Goal: Transaction & Acquisition: Obtain resource

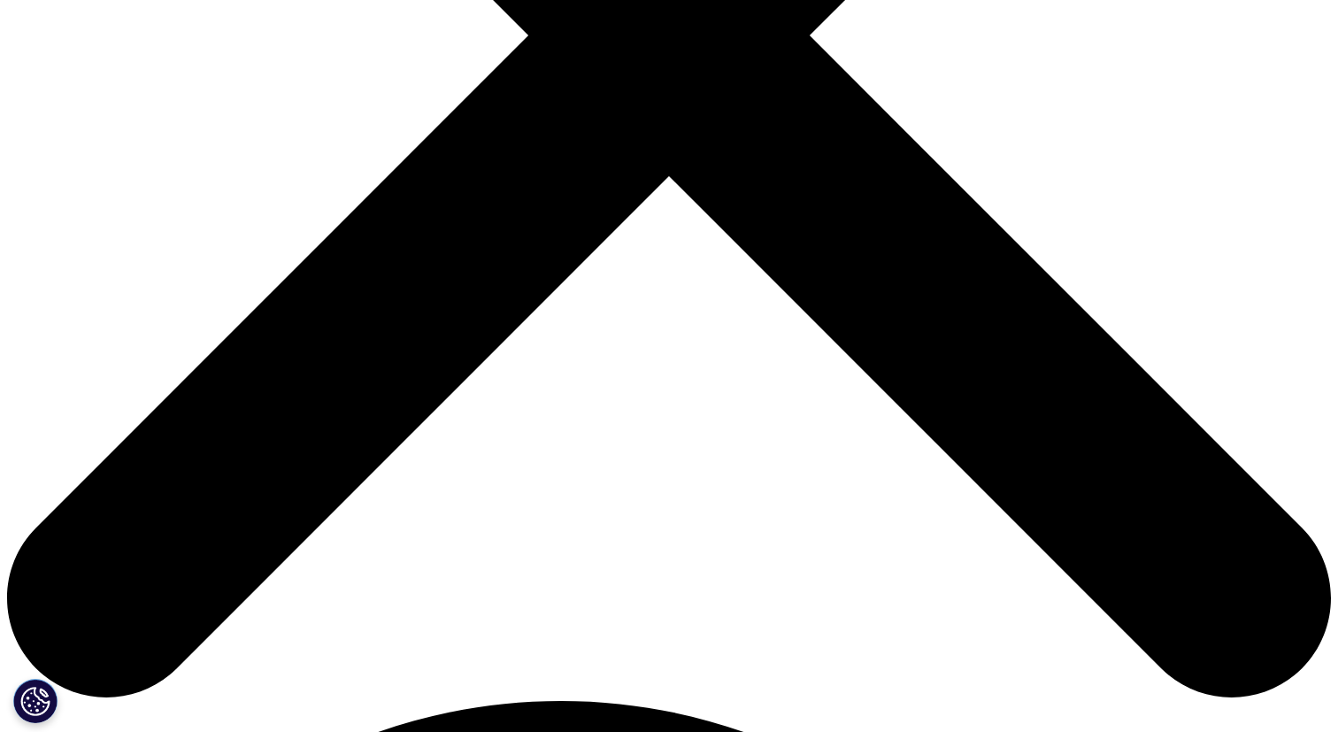
scroll to position [588, 0]
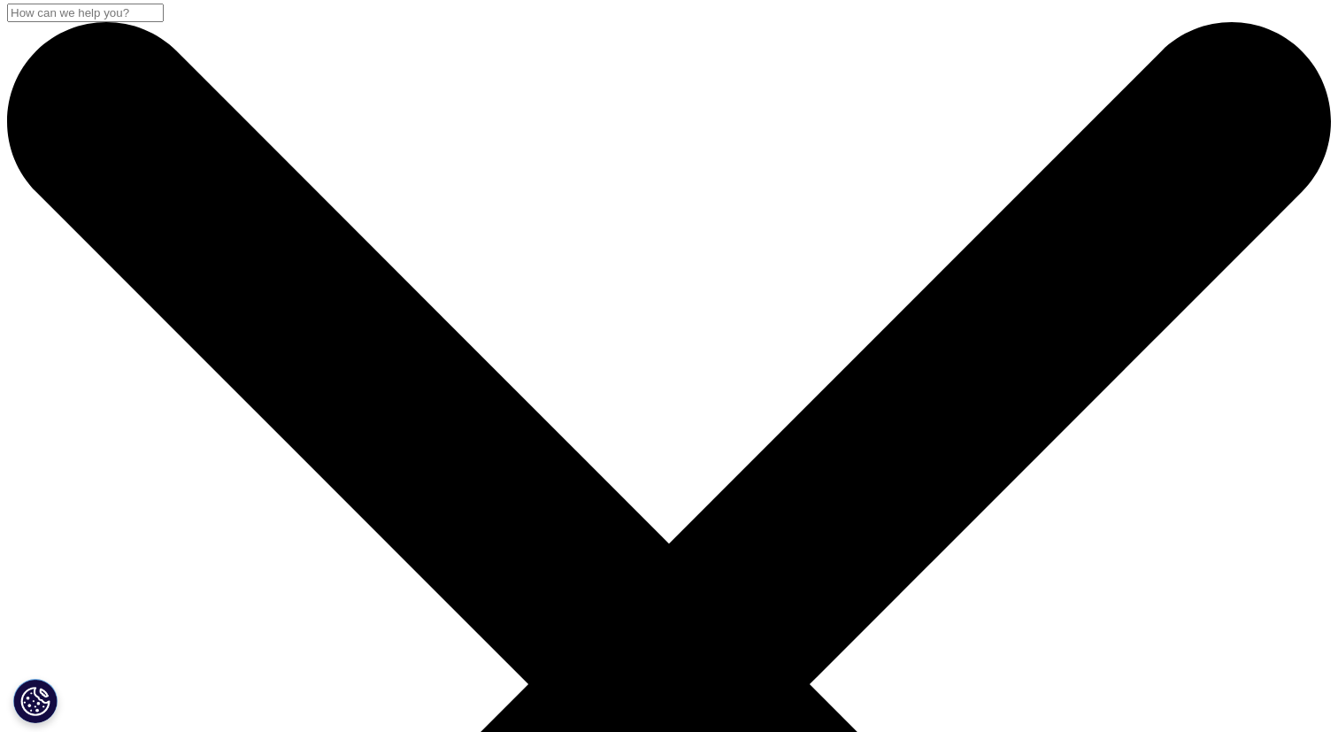
drag, startPoint x: 1111, startPoint y: 467, endPoint x: 1057, endPoint y: 464, distance: 54.1
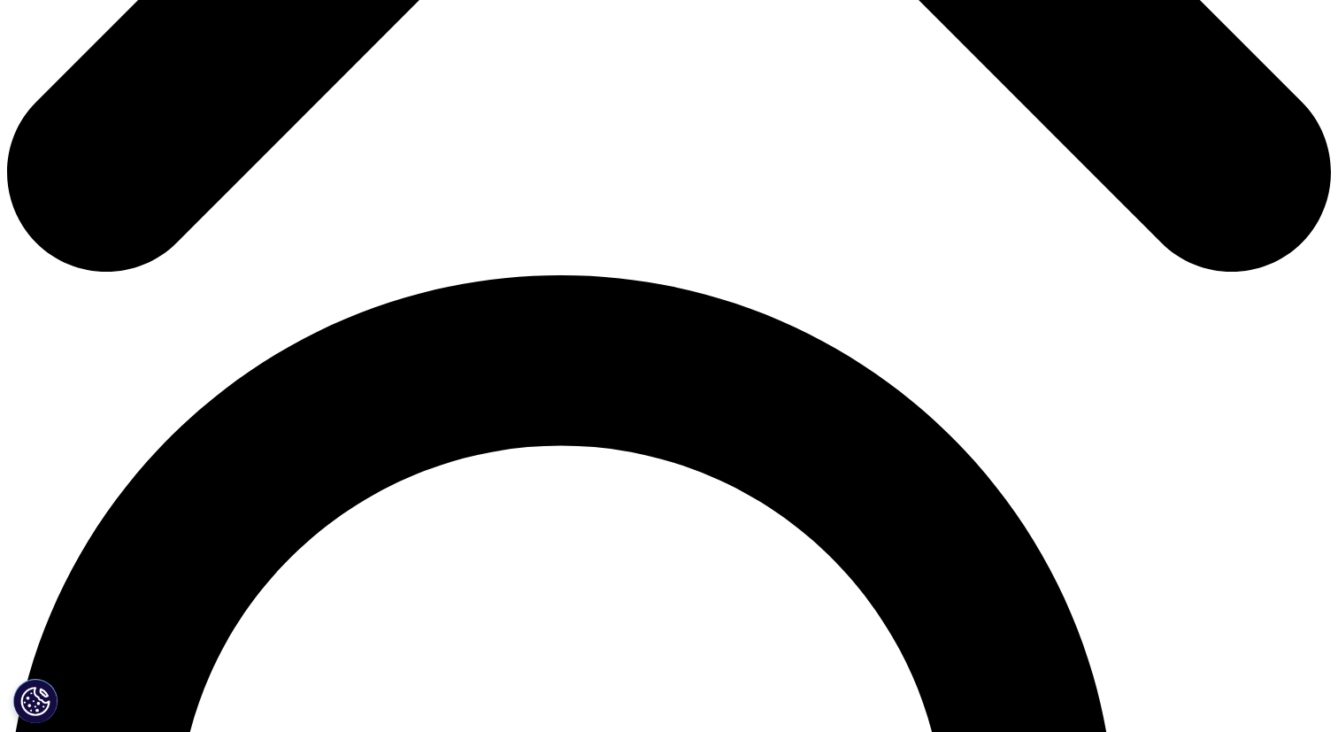
scroll to position [773, 0]
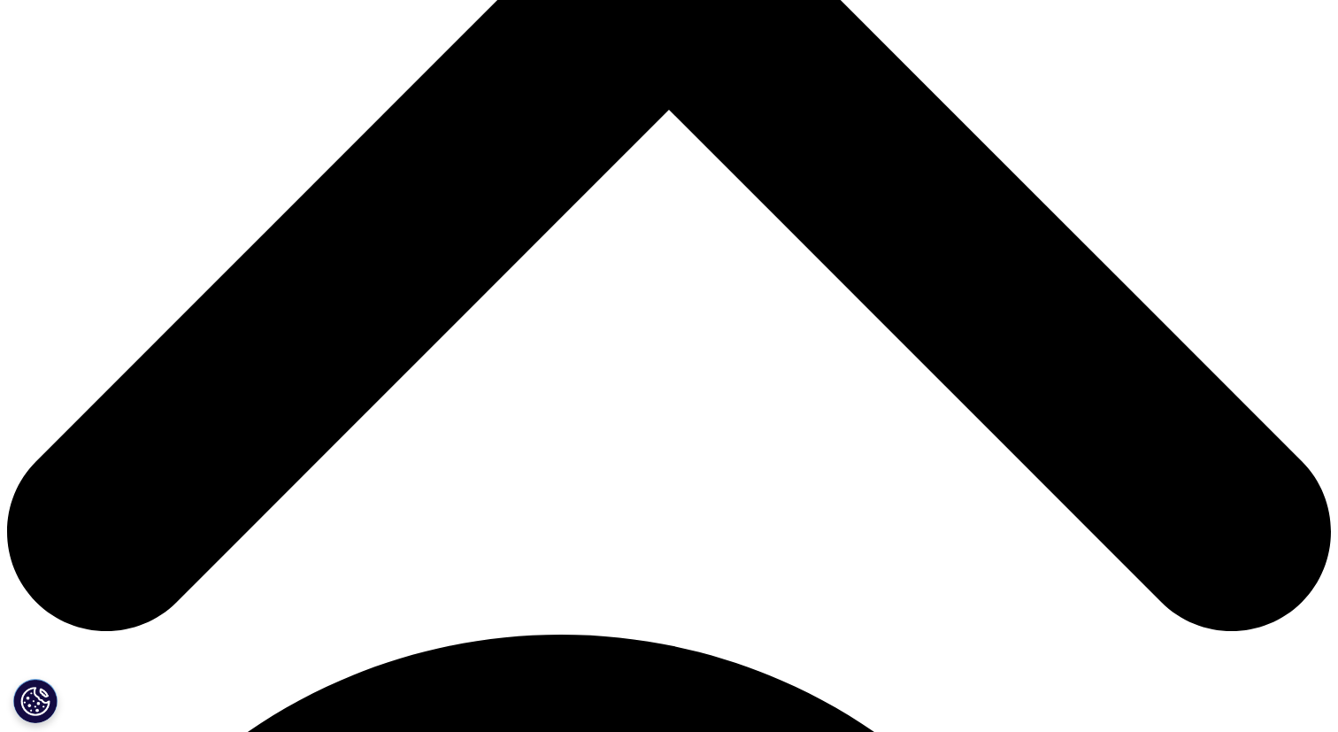
scroll to position [758, 0]
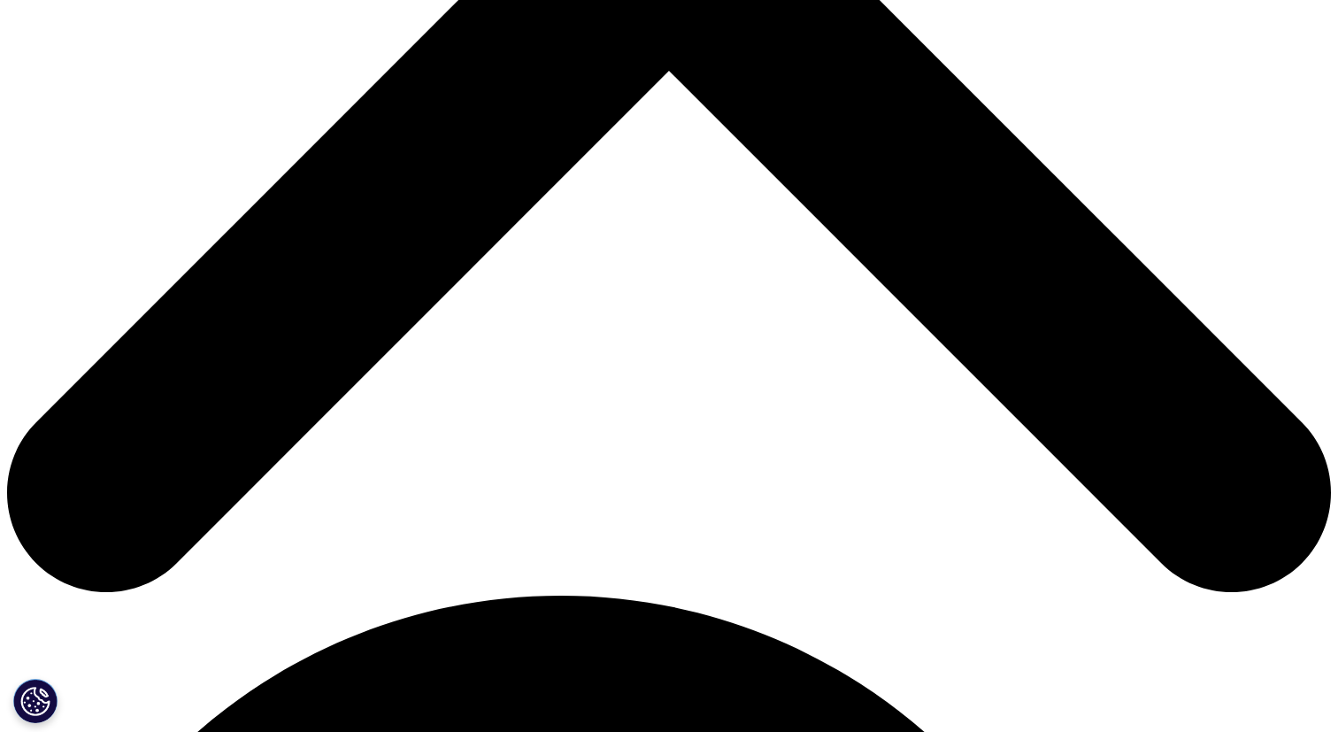
type input "Jianan"
type input "Feng"
type input "University of Illinois, Urbana-Champaign"
select select "[GEOGRAPHIC_DATA]"
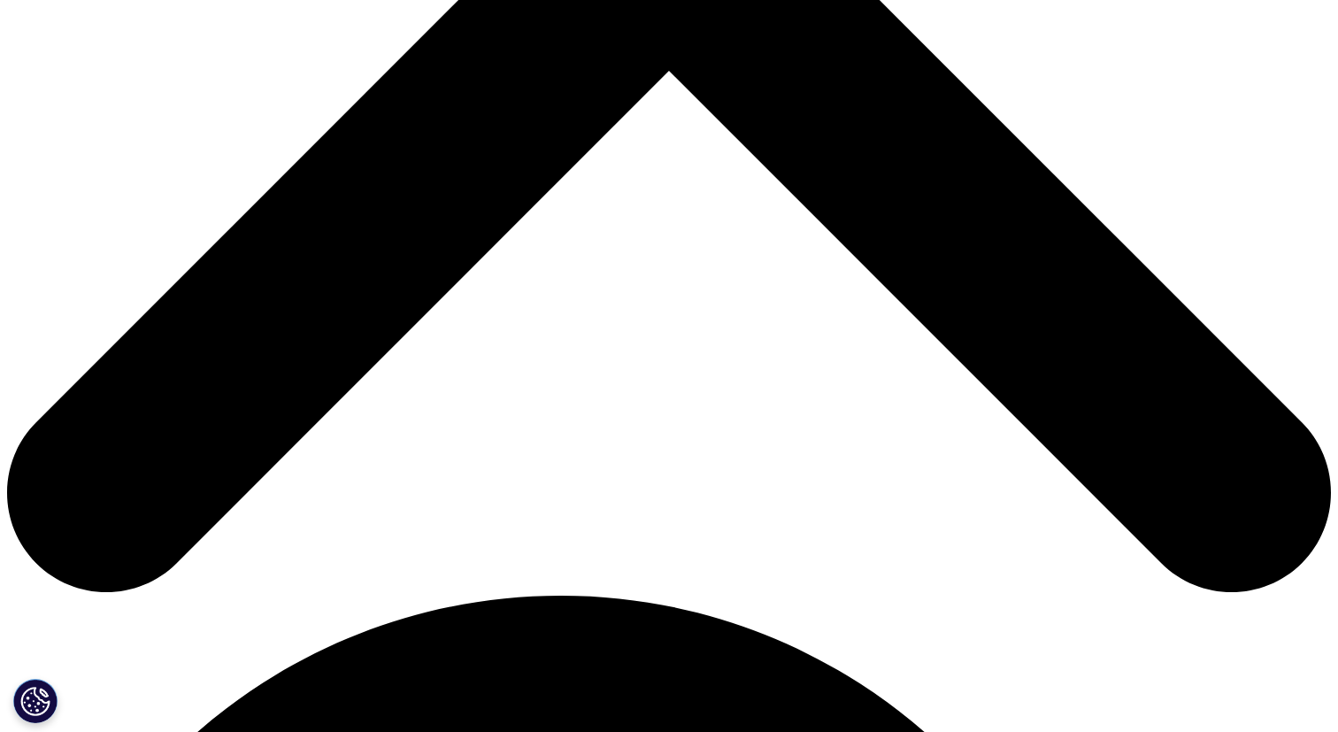
type input "jiananf2@illinois.edu"
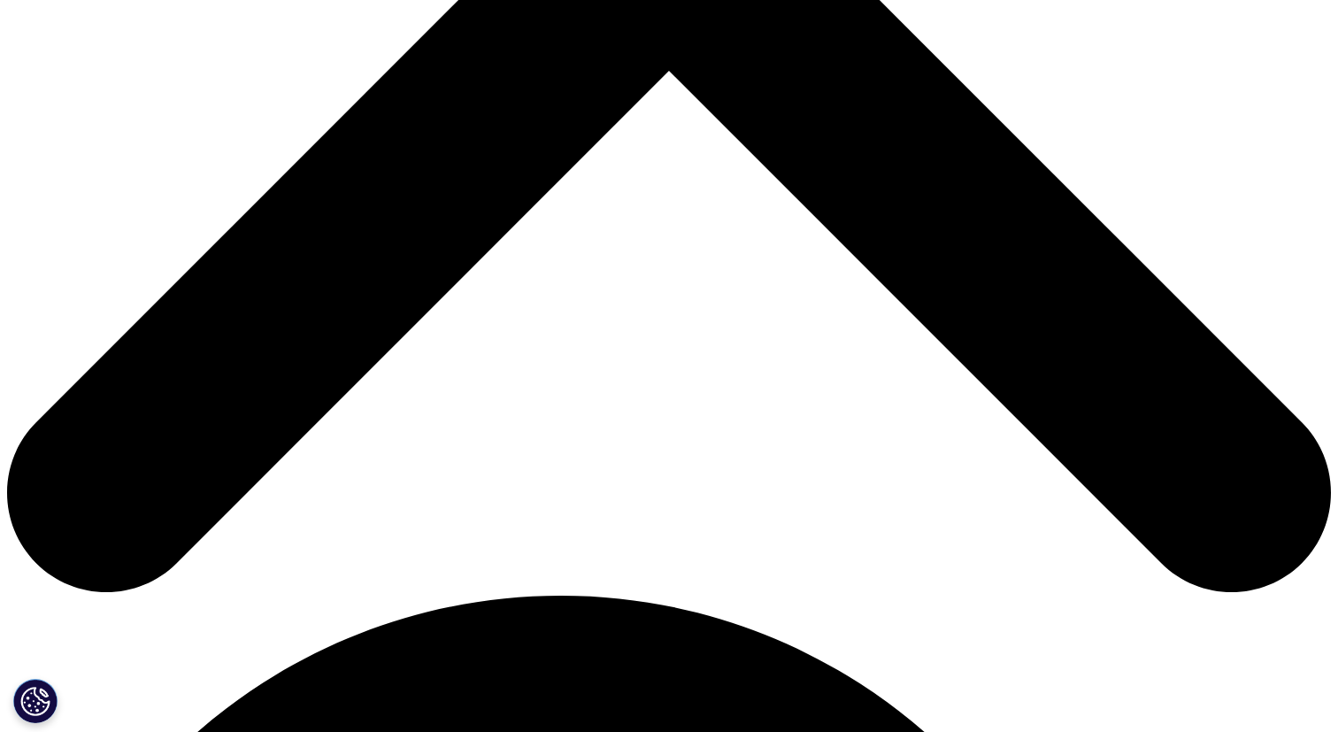
type input "S"
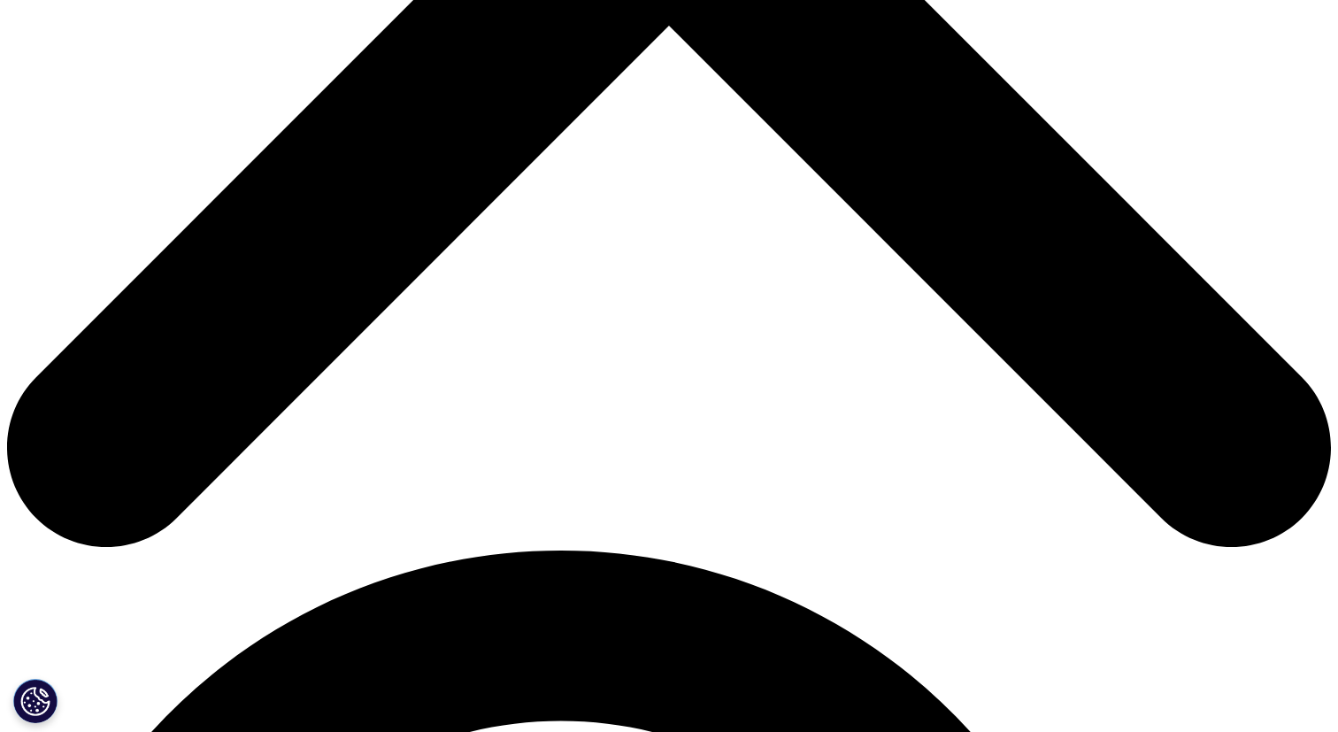
scroll to position [806, 0]
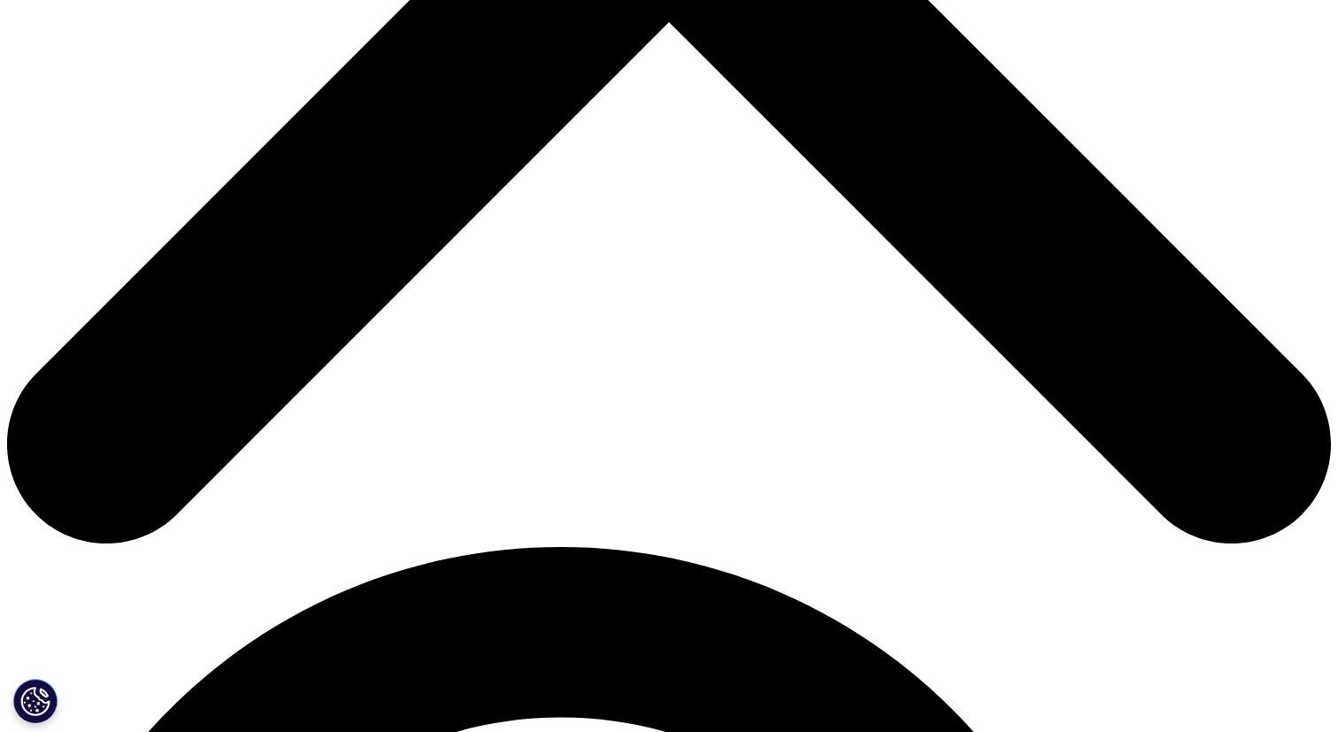
type input "Student"
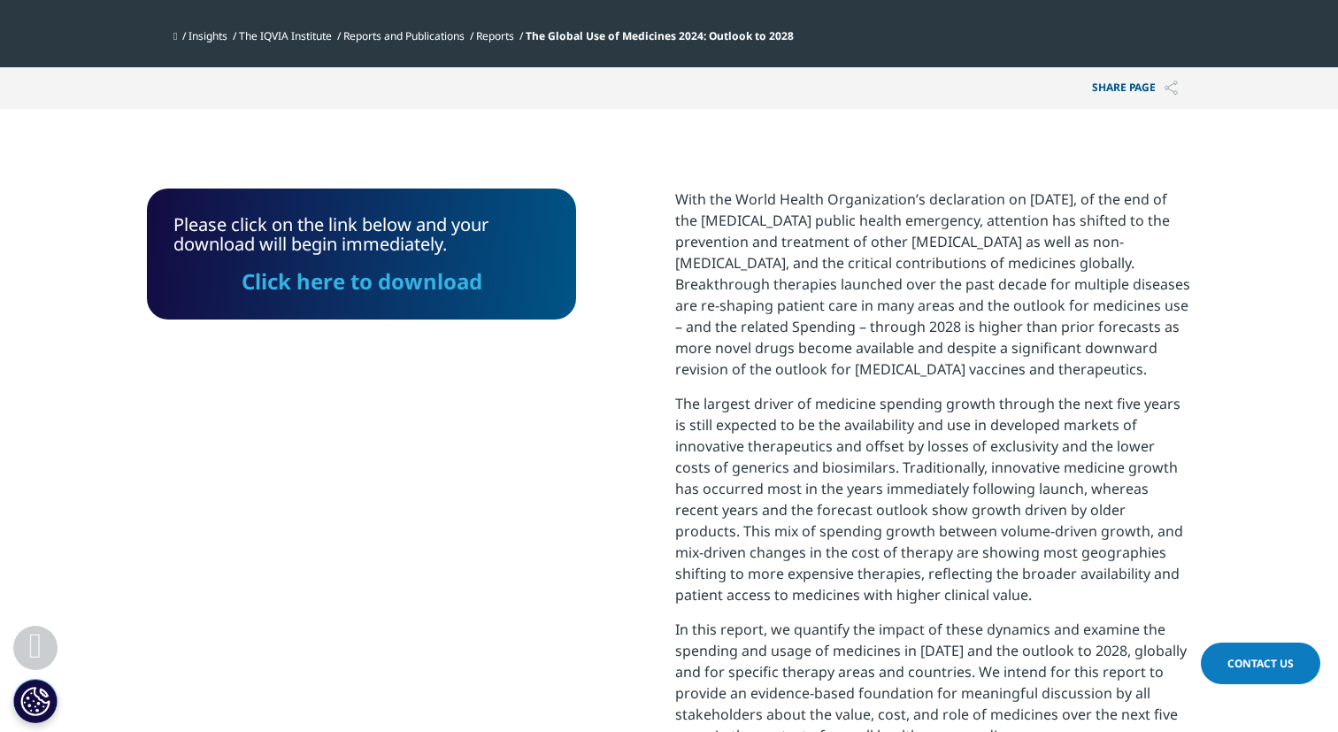
scroll to position [596, 0]
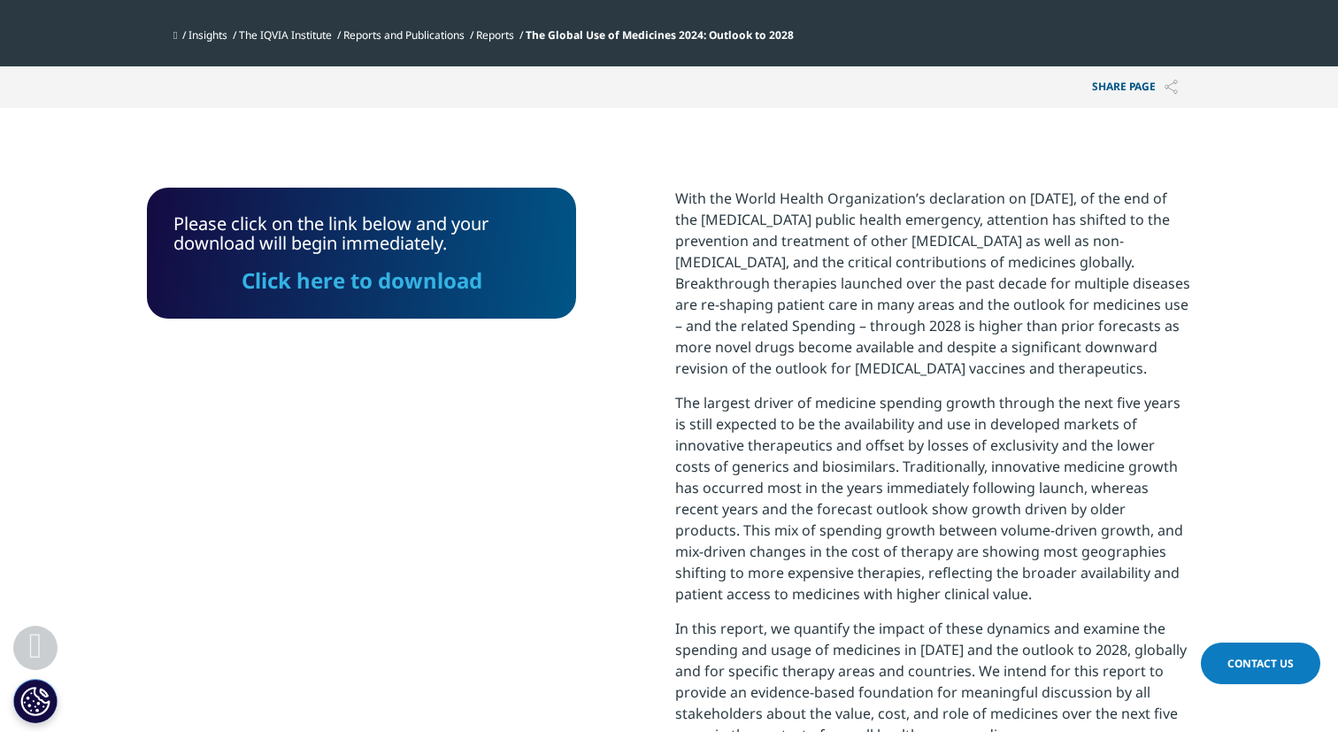
drag, startPoint x: 417, startPoint y: 291, endPoint x: 437, endPoint y: 302, distance: 23.0
click at [417, 291] on link "Click here to download" at bounding box center [362, 280] width 241 height 29
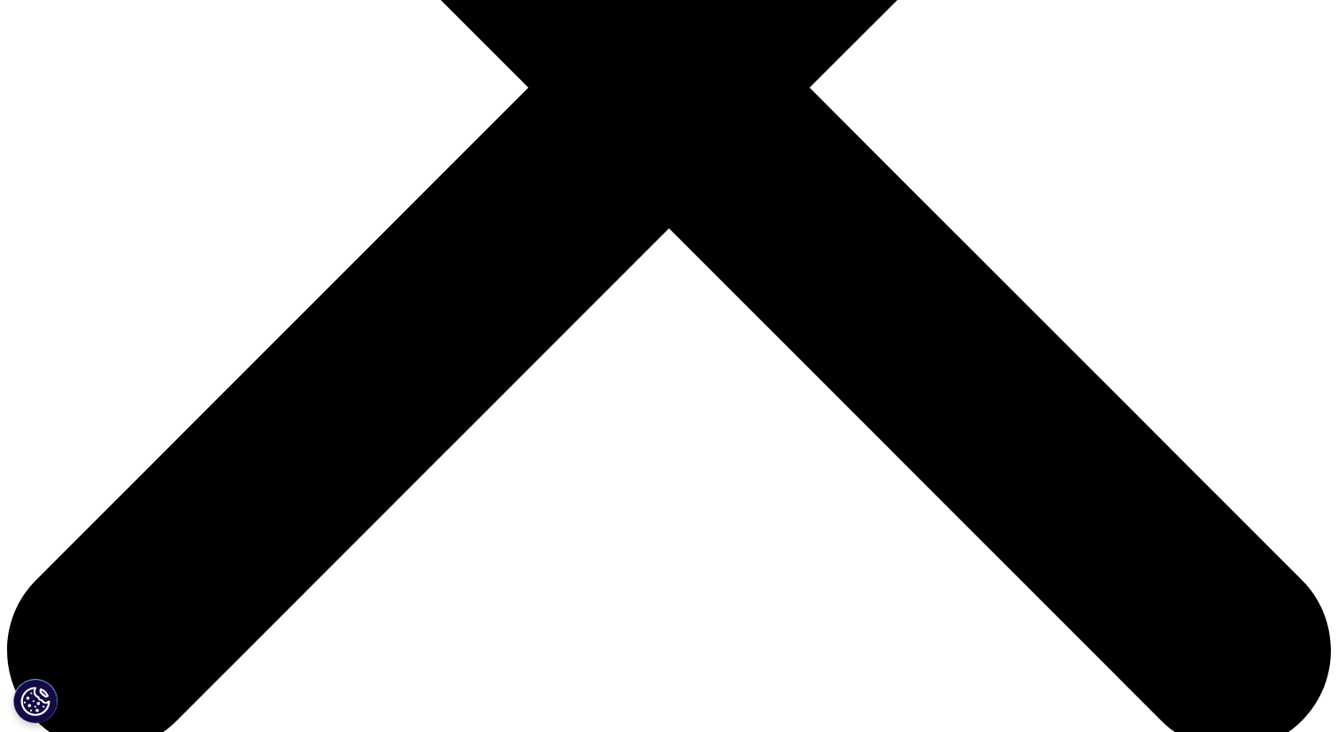
scroll to position [602, 0]
